Goal: Navigation & Orientation: Find specific page/section

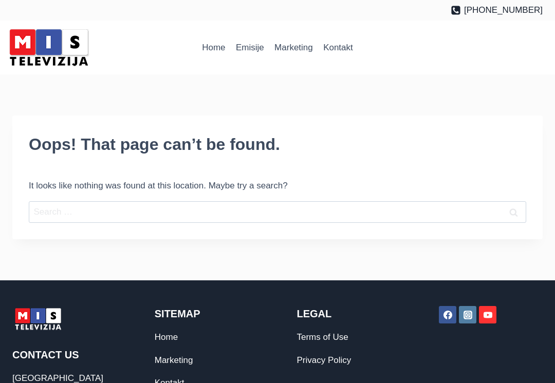
click at [52, 54] on img at bounding box center [48, 48] width 87 height 44
click at [51, 48] on img at bounding box center [48, 48] width 87 height 44
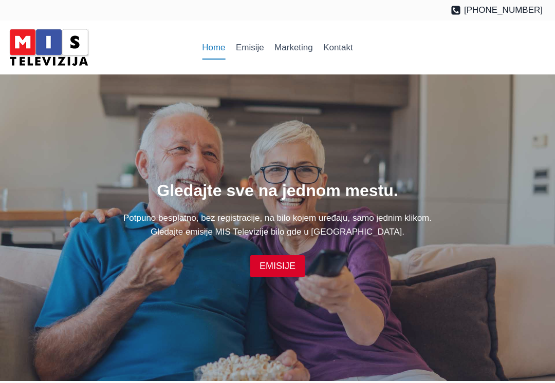
click at [280, 269] on link "EMISIJE" at bounding box center [277, 266] width 54 height 22
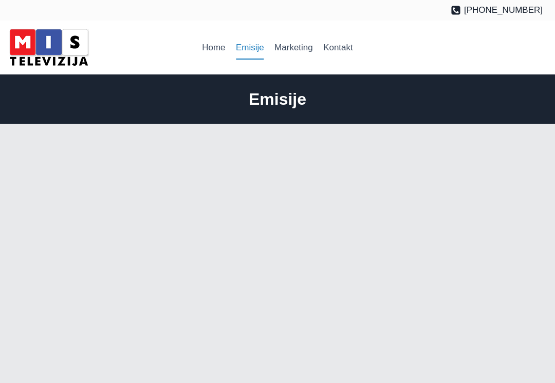
click at [67, 50] on img at bounding box center [48, 48] width 87 height 44
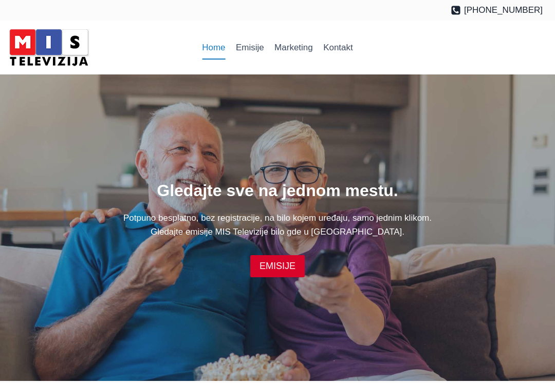
click at [48, 62] on img at bounding box center [48, 48] width 87 height 44
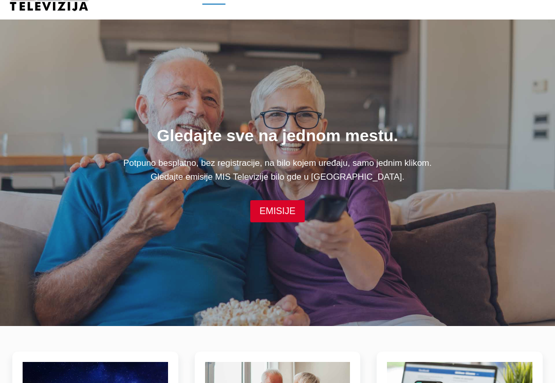
scroll to position [49, 0]
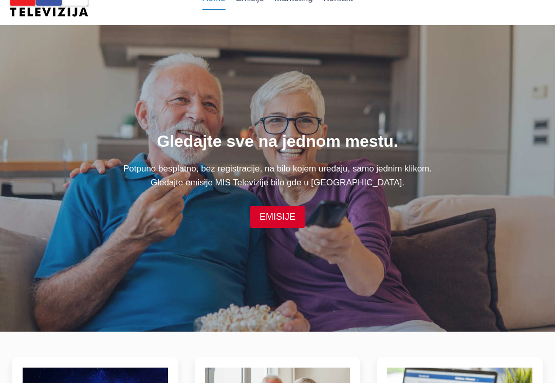
click at [83, 278] on div "Gledajte sve na jednom mestu. Potpuno besplatno, bez registracije, na bilo koje…" at bounding box center [277, 179] width 555 height 307
click at [274, 262] on div "Gledajte sve na jednom mestu. Potpuno besplatno, bez registracije, na bilo koje…" at bounding box center [277, 179] width 555 height 307
click at [457, 238] on div "Gledajte sve na jednom mestu. Potpuno besplatno, bez registracije, na bilo koje…" at bounding box center [277, 179] width 555 height 307
click at [469, 235] on div "Gledajte sve na jednom mestu. Potpuno besplatno, bez registracije, na bilo koje…" at bounding box center [277, 179] width 555 height 307
click at [480, 228] on div "Gledajte sve na jednom mestu. Potpuno besplatno, bez registracije, na bilo koje…" at bounding box center [277, 179] width 555 height 307
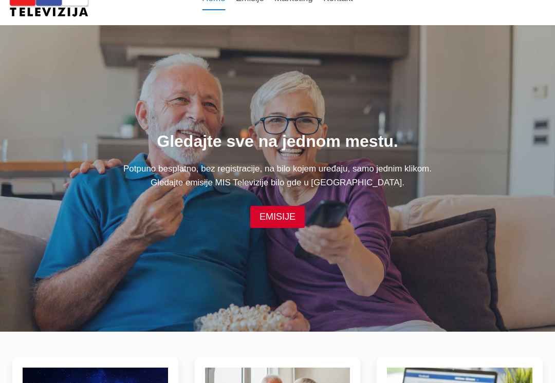
click at [503, 253] on div "Gledajte sve na jednom mestu. Potpuno besplatno, bez registracije, na bilo koje…" at bounding box center [277, 179] width 555 height 307
click at [501, 252] on div "Gledajte sve na jednom mestu. Potpuno besplatno, bez registracije, na bilo koje…" at bounding box center [277, 179] width 555 height 307
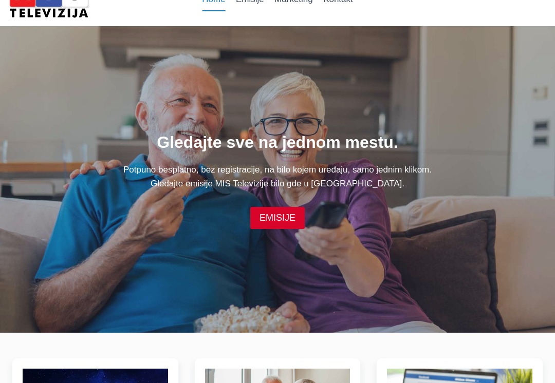
click at [542, 206] on div "Gledajte sve na jednom mestu. Potpuno besplatno, bez registracije, na bilo koje…" at bounding box center [277, 180] width 530 height 100
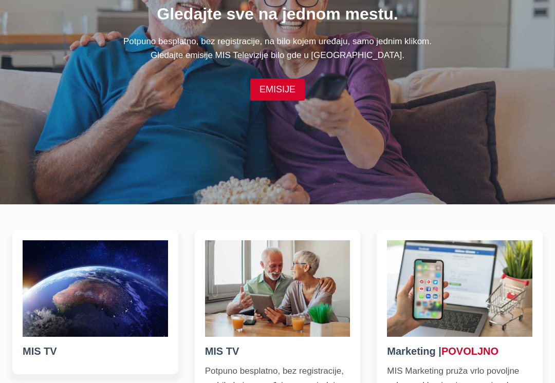
scroll to position [0, 0]
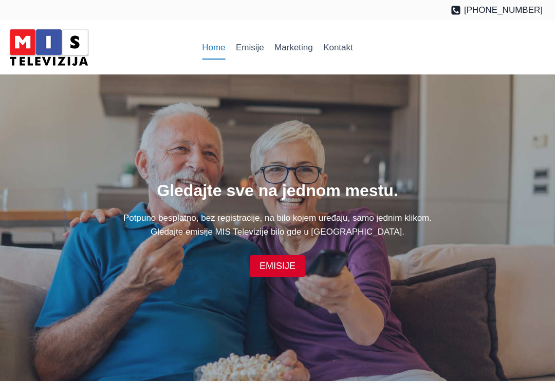
click at [211, 51] on link "Home" at bounding box center [214, 47] width 34 height 25
click at [212, 59] on link "Home" at bounding box center [214, 47] width 34 height 25
click at [280, 263] on link "EMISIJE" at bounding box center [277, 266] width 54 height 22
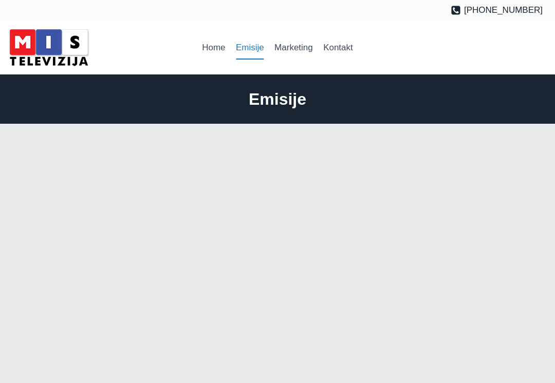
click at [66, 37] on img at bounding box center [48, 48] width 87 height 44
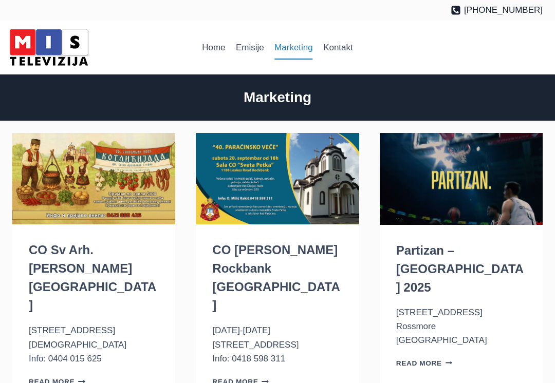
click at [350, 43] on link "Kontakt" at bounding box center [338, 47] width 40 height 25
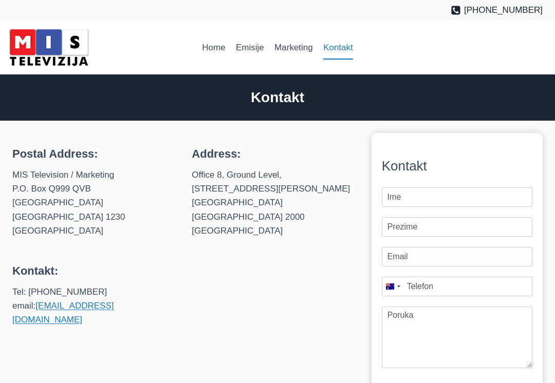
click at [215, 41] on link "Home" at bounding box center [214, 47] width 34 height 25
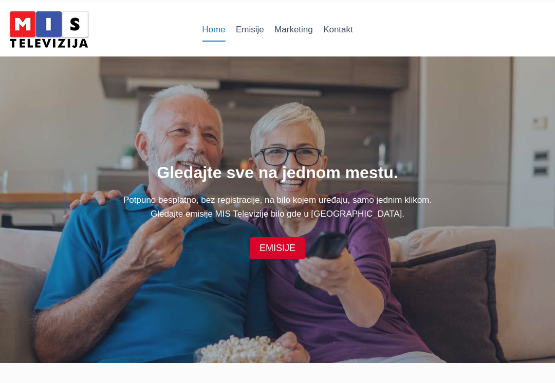
scroll to position [16, 0]
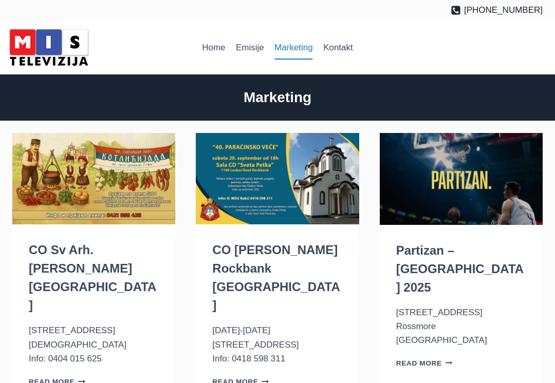
click at [216, 52] on link "Home" at bounding box center [214, 47] width 34 height 25
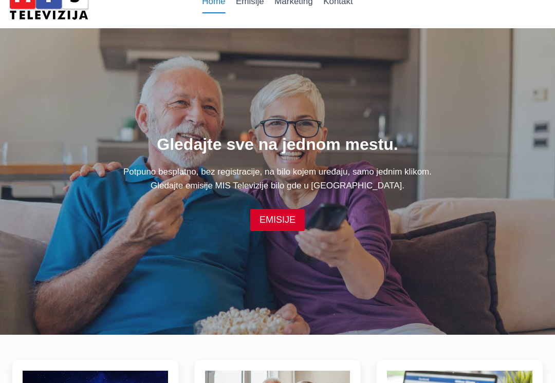
scroll to position [47, 0]
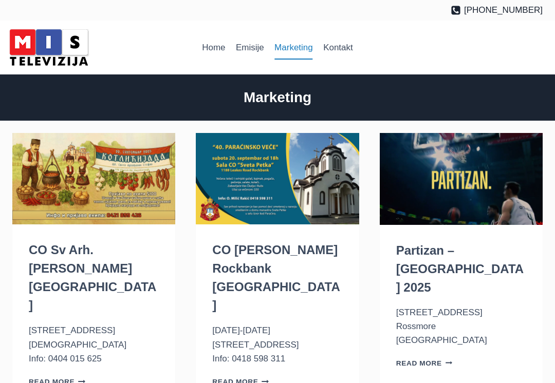
click at [49, 36] on img at bounding box center [48, 48] width 87 height 44
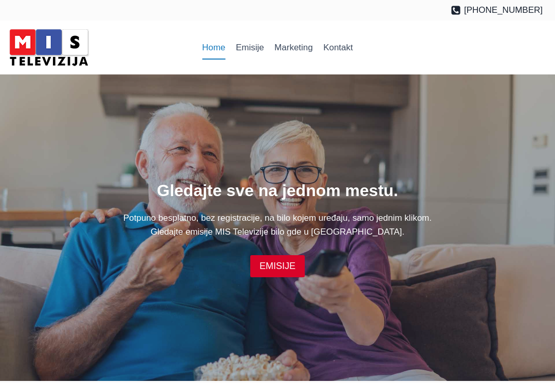
click at [43, 42] on img at bounding box center [48, 48] width 87 height 44
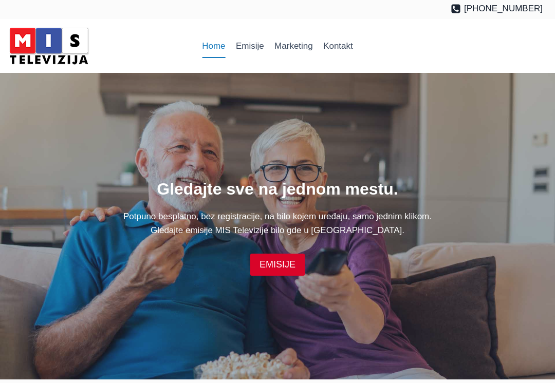
scroll to position [7, 0]
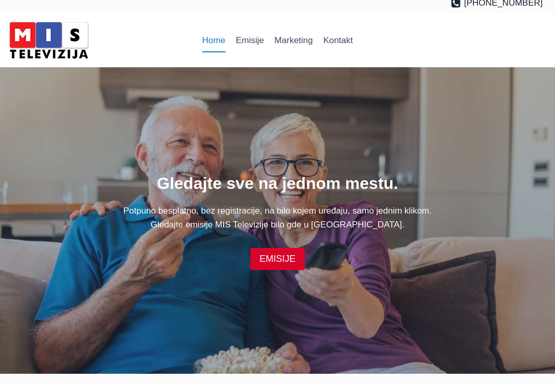
click at [47, 44] on img at bounding box center [48, 40] width 87 height 44
